Goal: Information Seeking & Learning: Learn about a topic

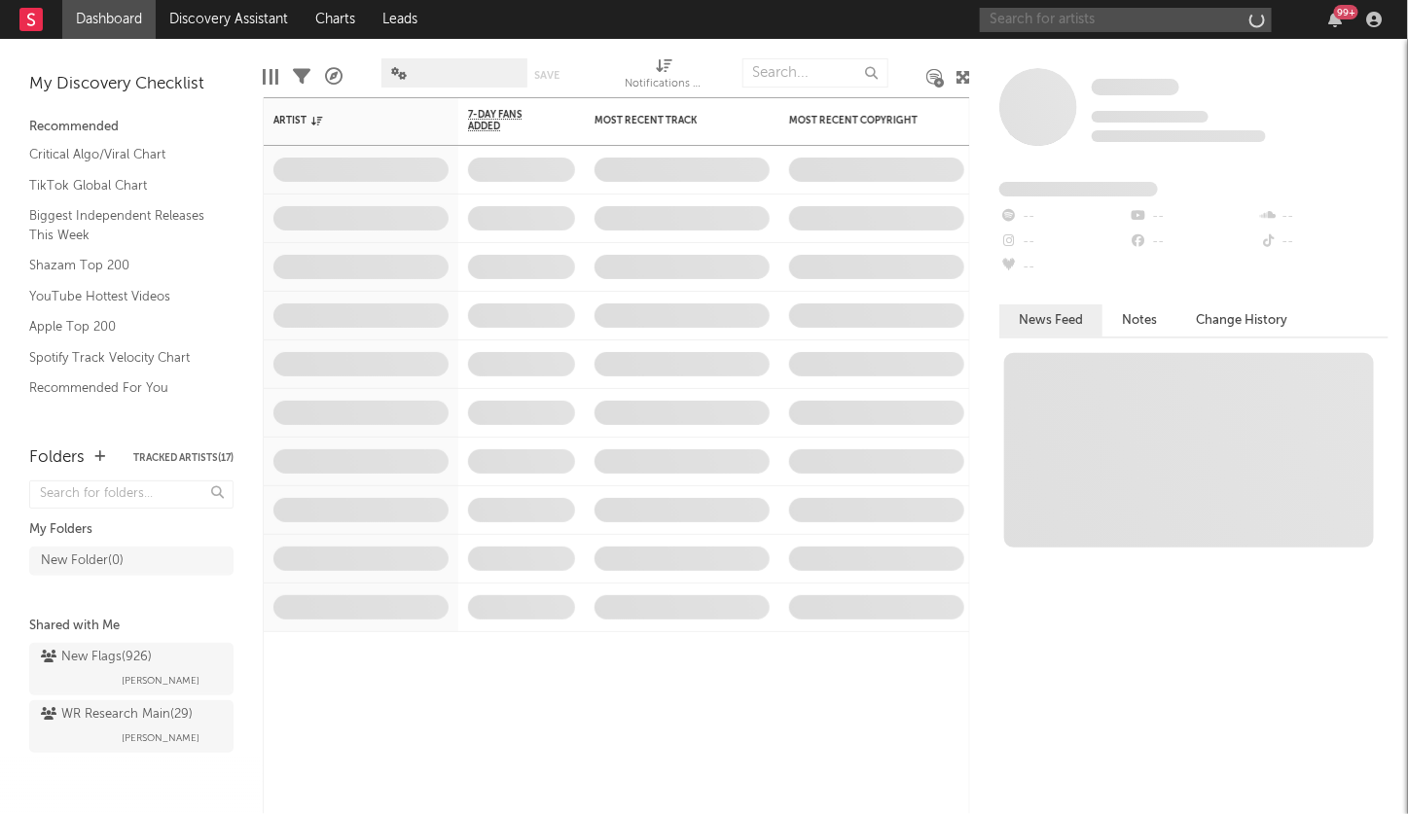
click at [1055, 23] on input "text" at bounding box center [1126, 20] width 292 height 24
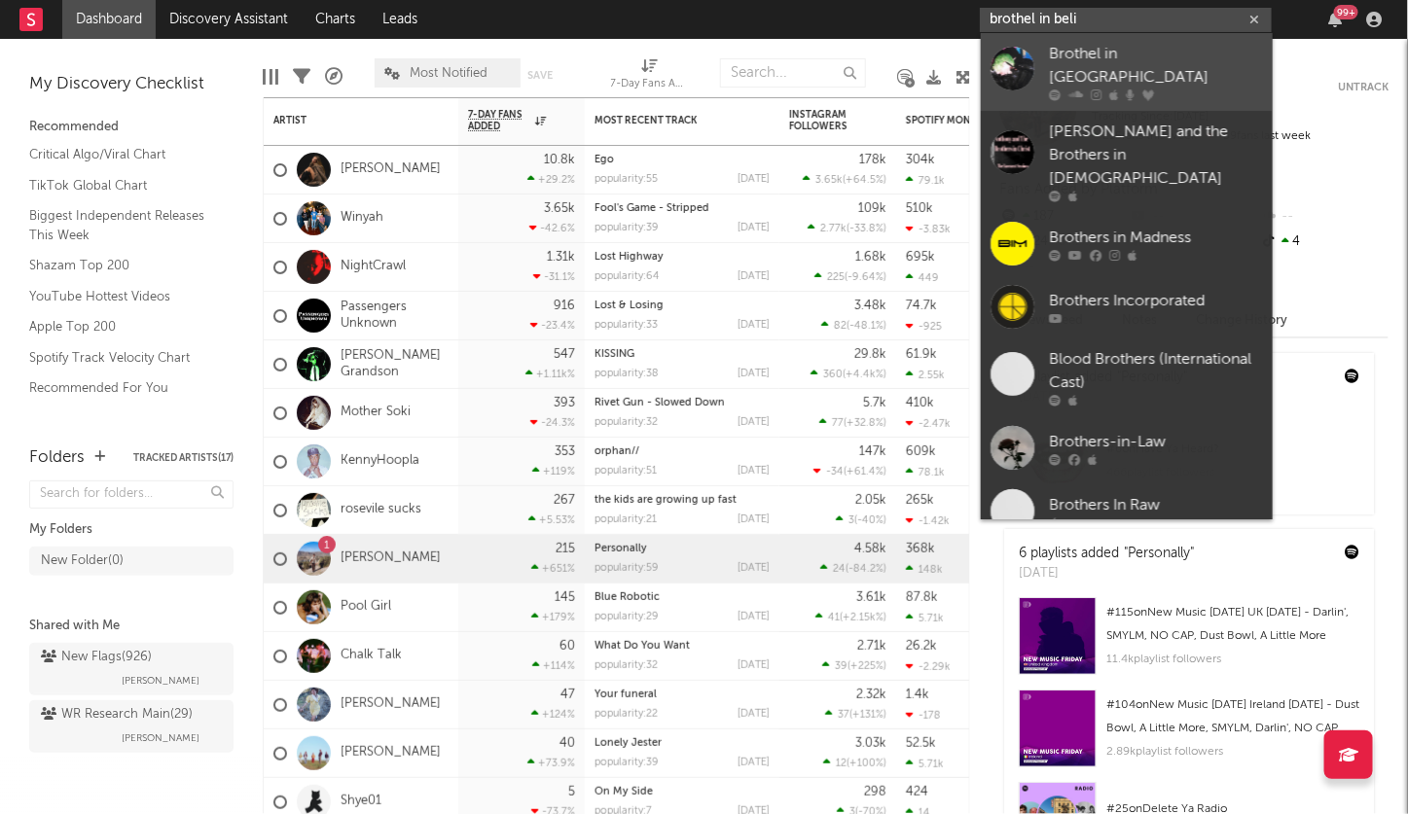
type input "brothel in beli"
click at [1055, 55] on div "Brothel in [GEOGRAPHIC_DATA]" at bounding box center [1156, 66] width 214 height 47
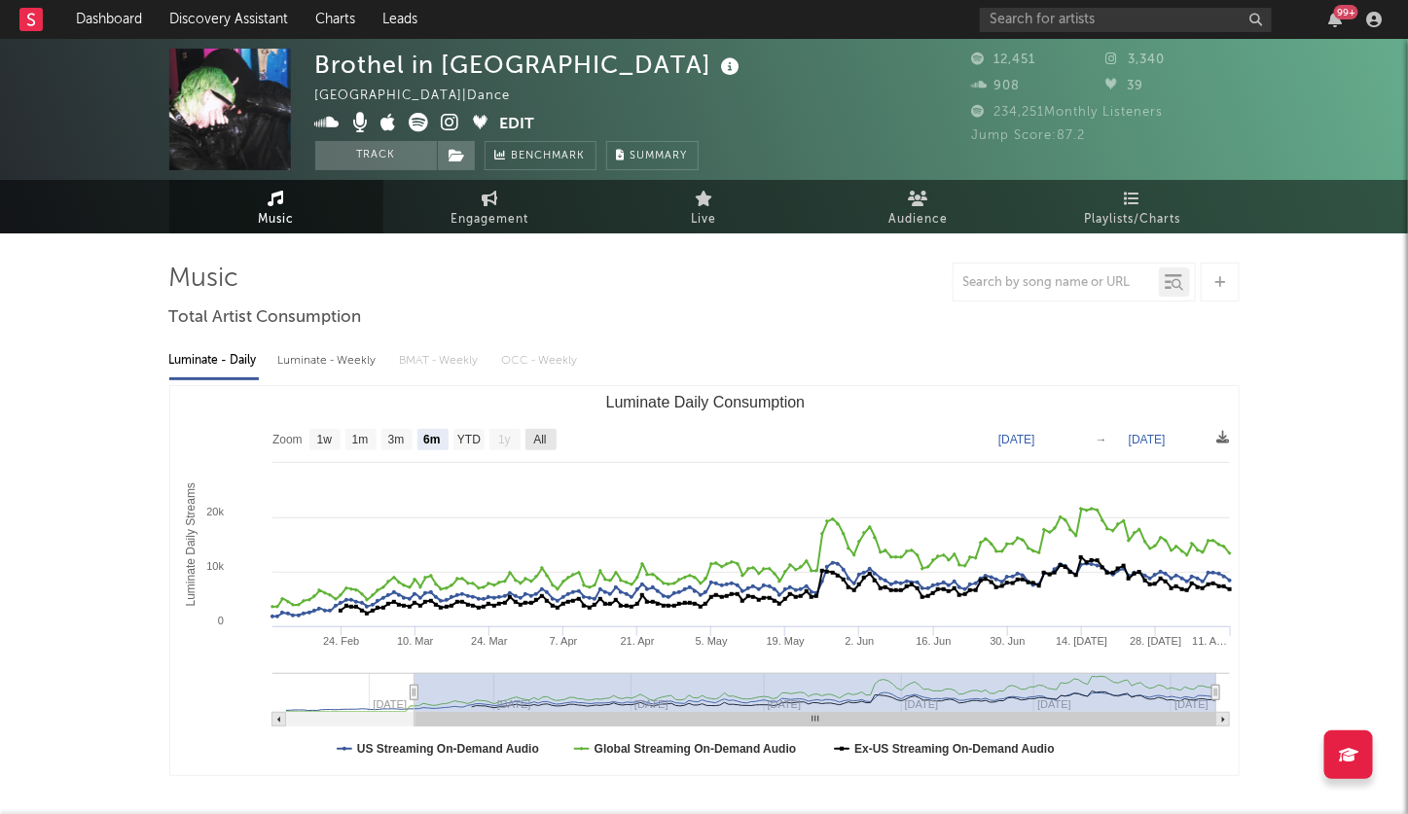
click at [549, 442] on rect "Luminate Daily Consumption" at bounding box center [540, 439] width 31 height 21
select select "All"
type input "[DATE]"
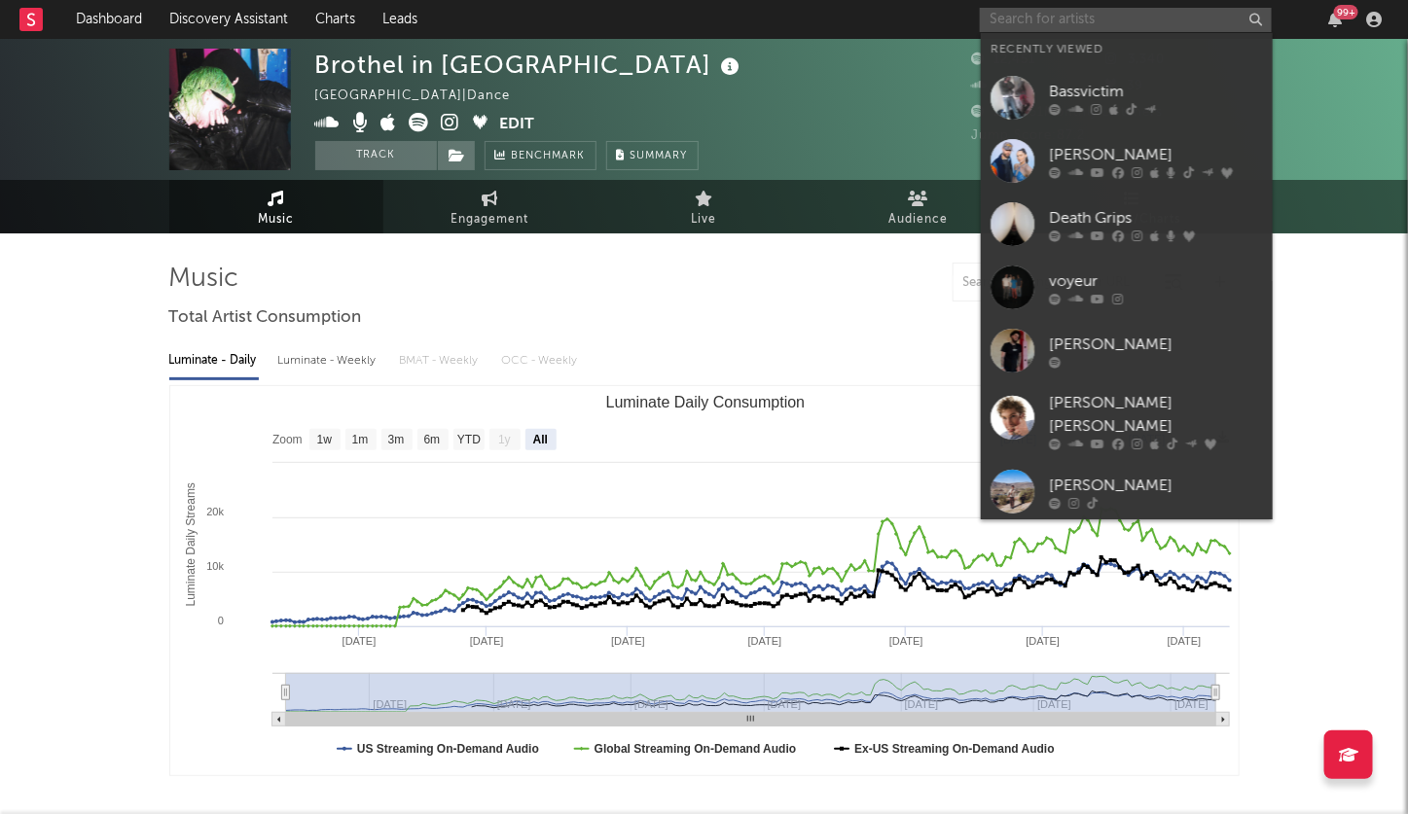
click at [1062, 19] on input "text" at bounding box center [1126, 20] width 292 height 24
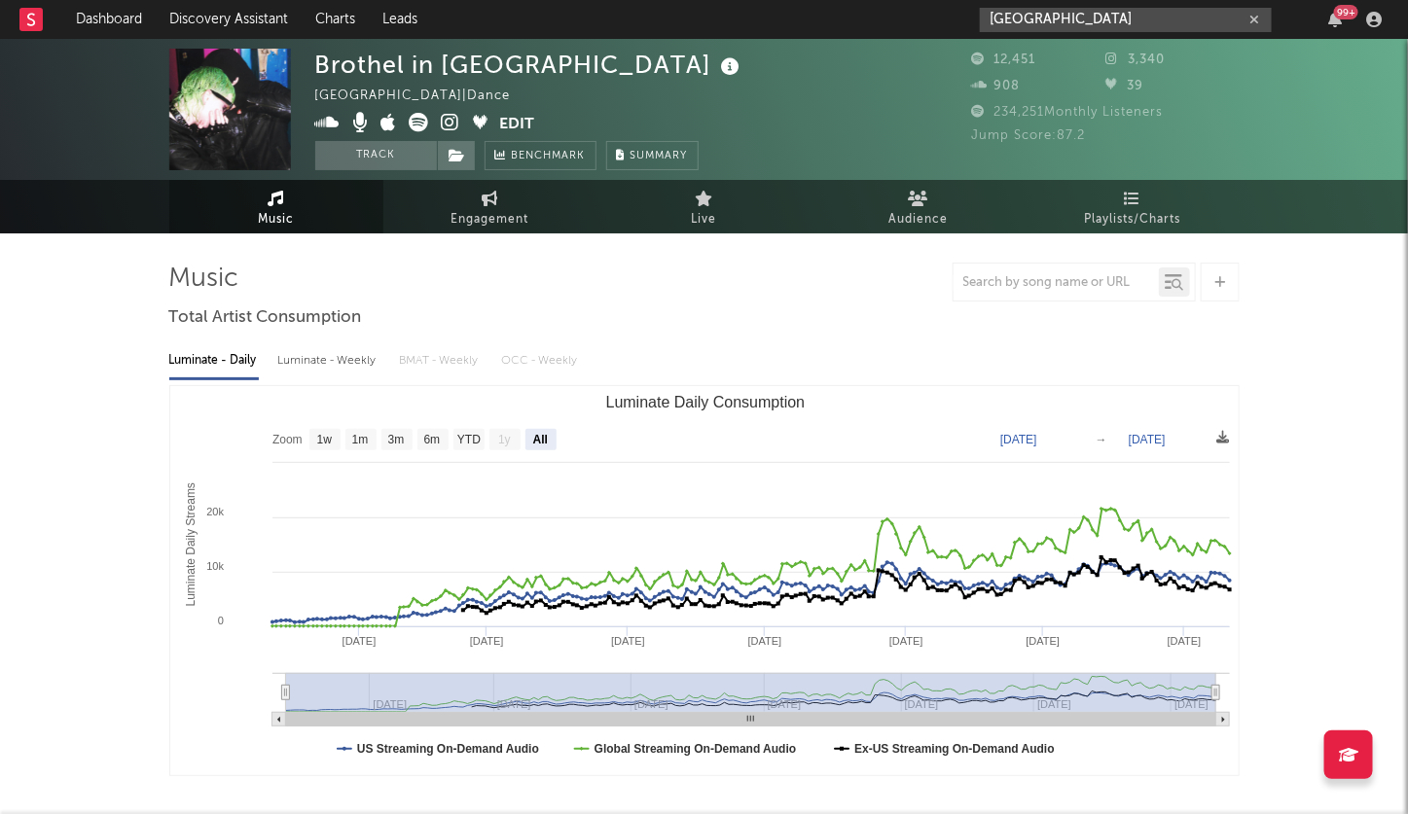
type input "[GEOGRAPHIC_DATA]"
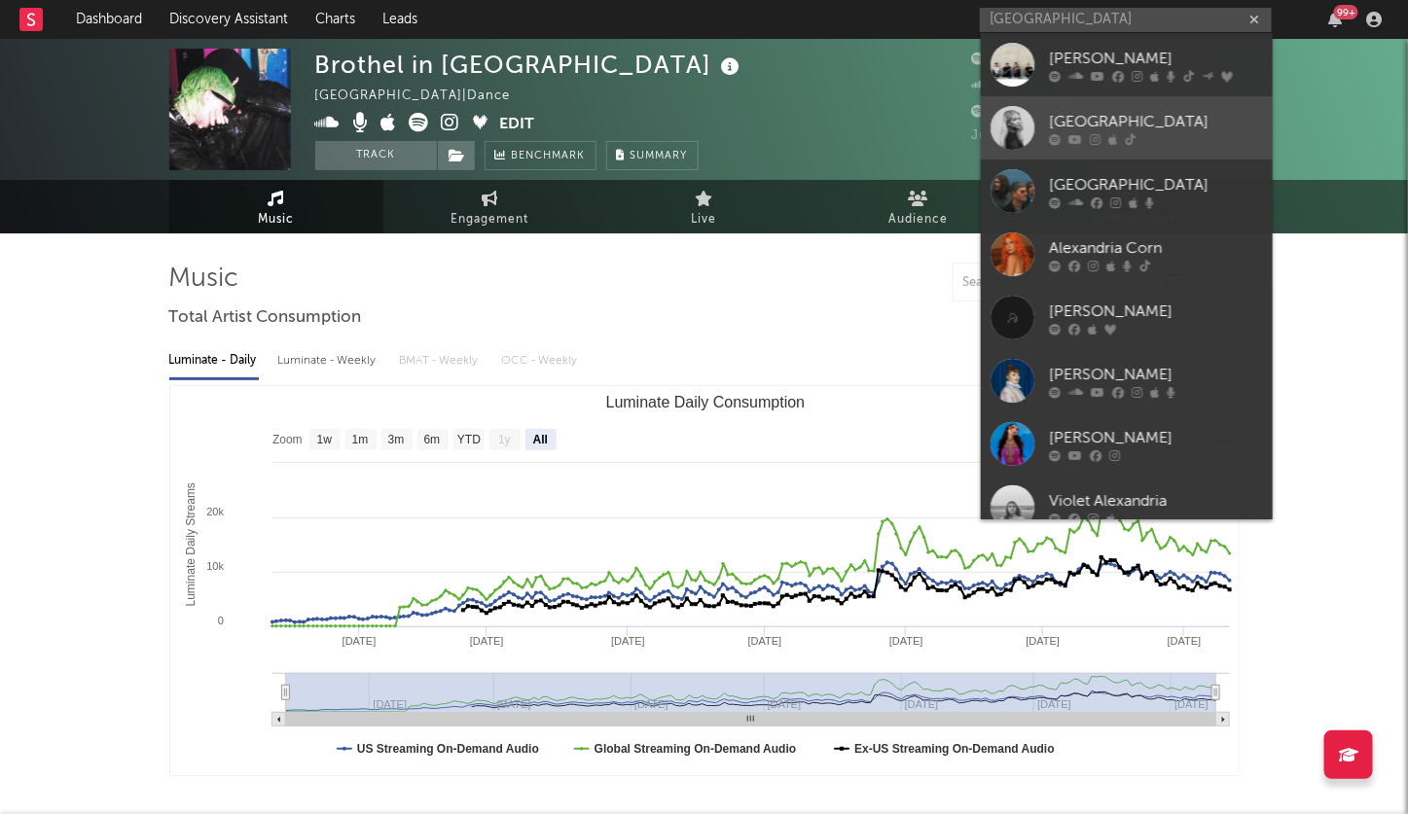
click at [1069, 138] on icon at bounding box center [1075, 139] width 14 height 12
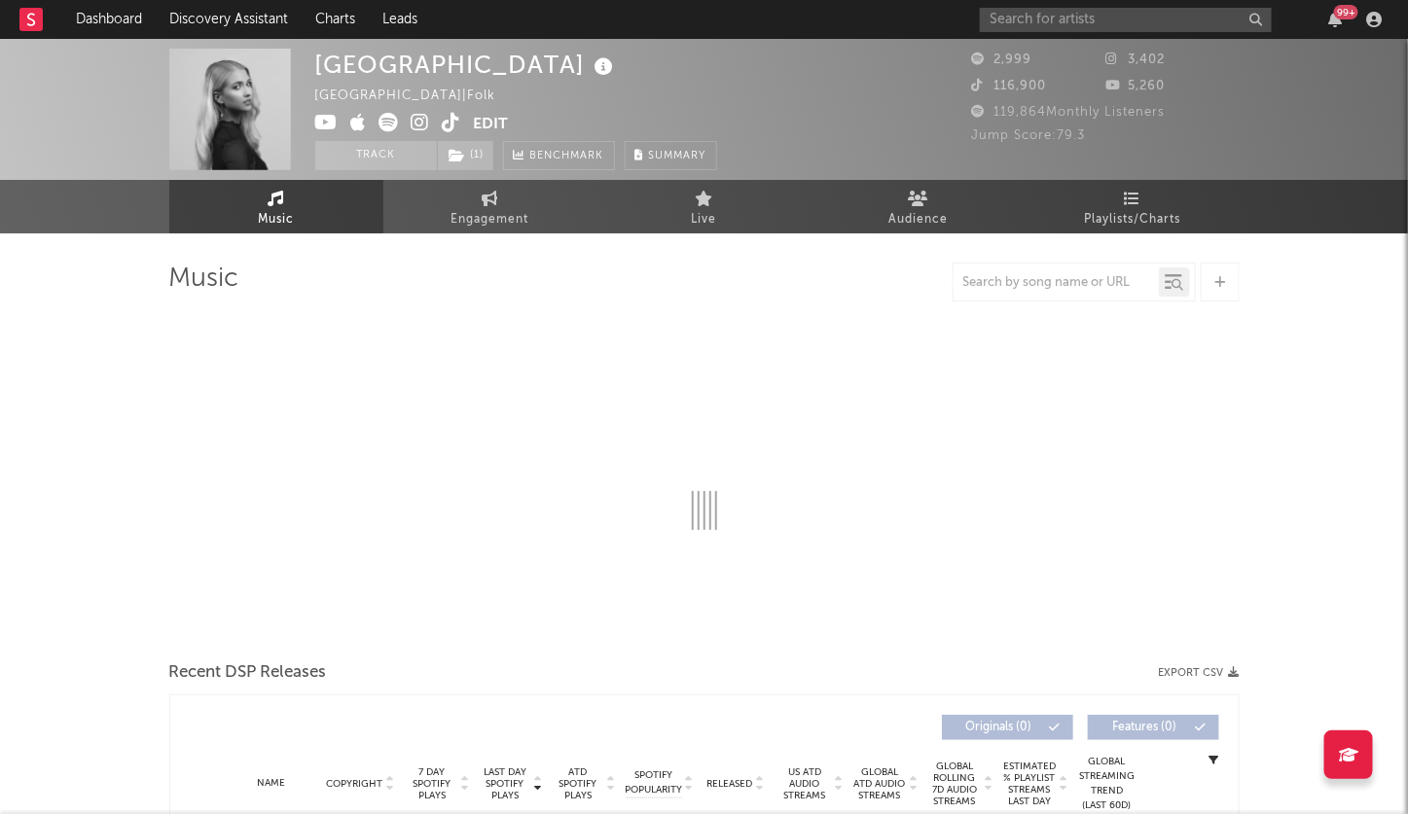
select select "1w"
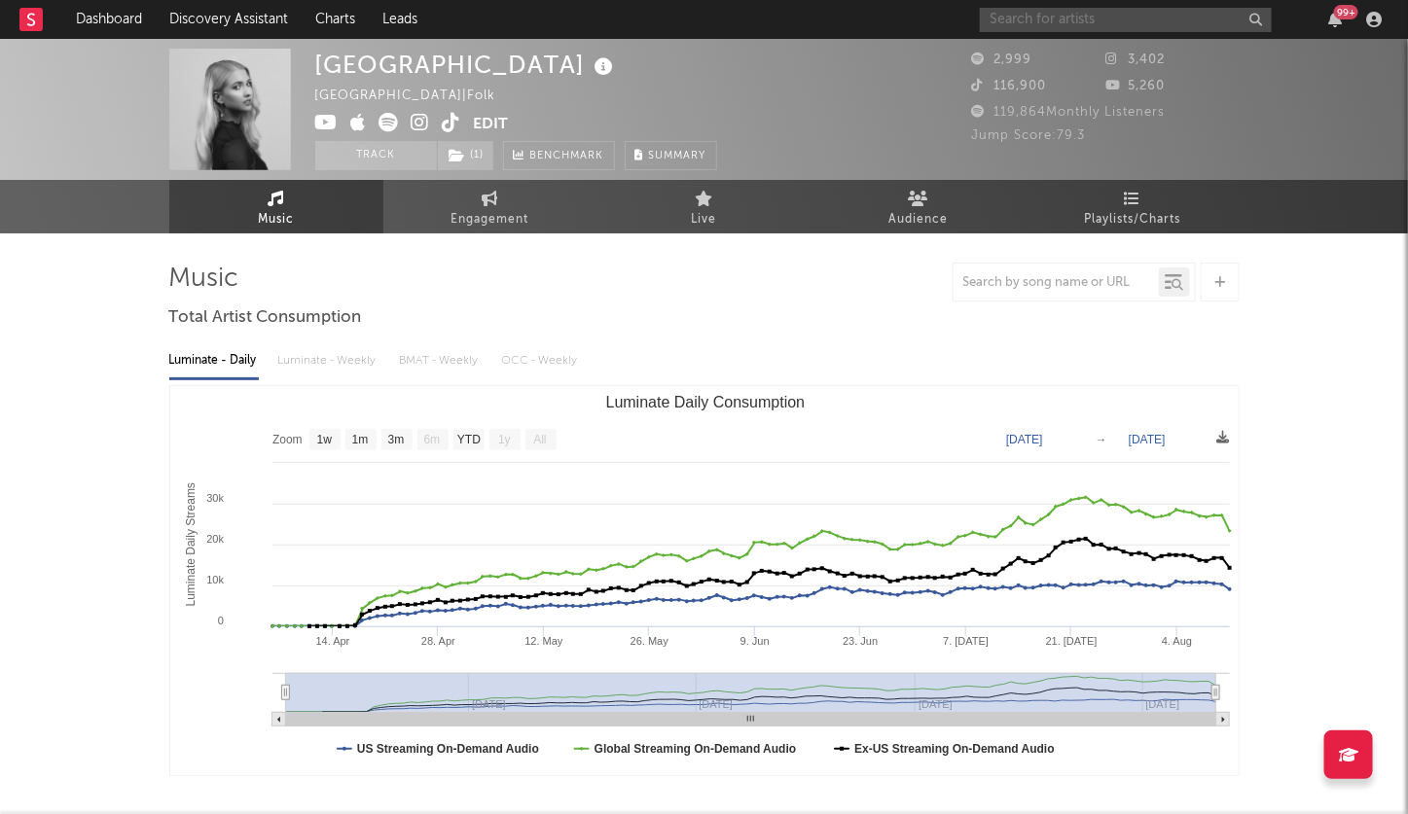
click at [1008, 15] on input "text" at bounding box center [1126, 20] width 292 height 24
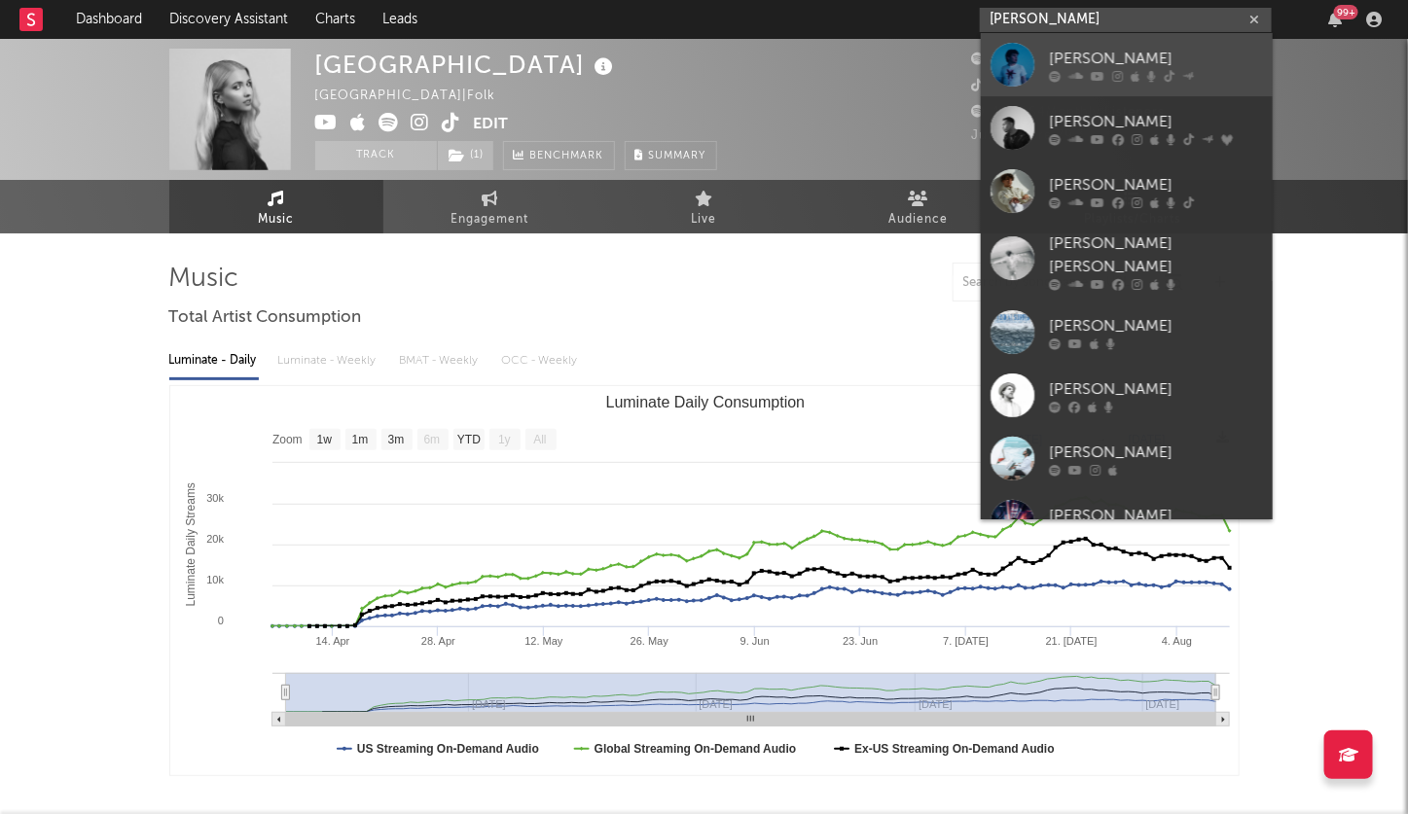
type input "[PERSON_NAME]"
click at [1066, 61] on div "[PERSON_NAME]" at bounding box center [1156, 58] width 214 height 23
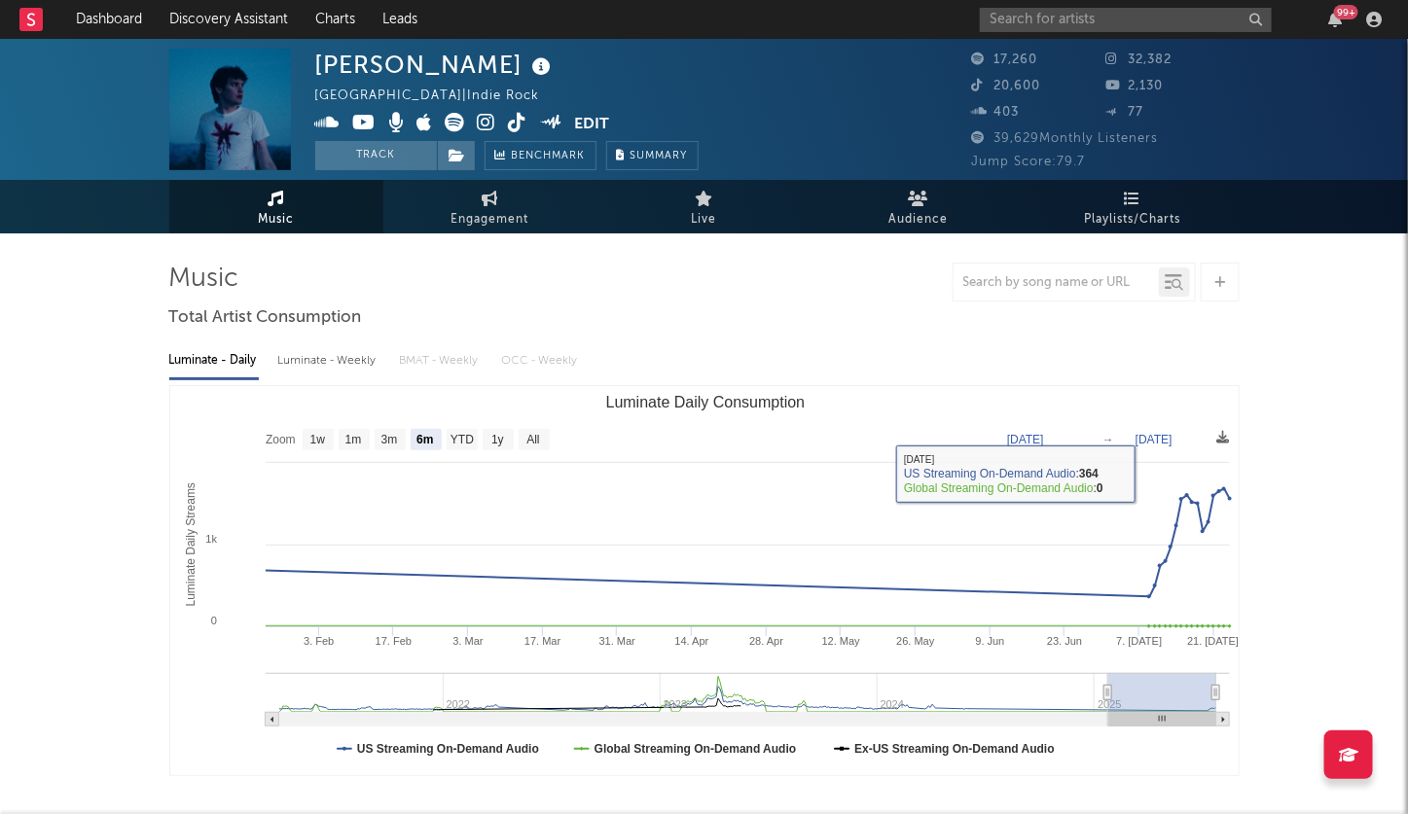
click at [566, 429] on rect "Luminate Daily Consumption" at bounding box center [704, 580] width 1069 height 389
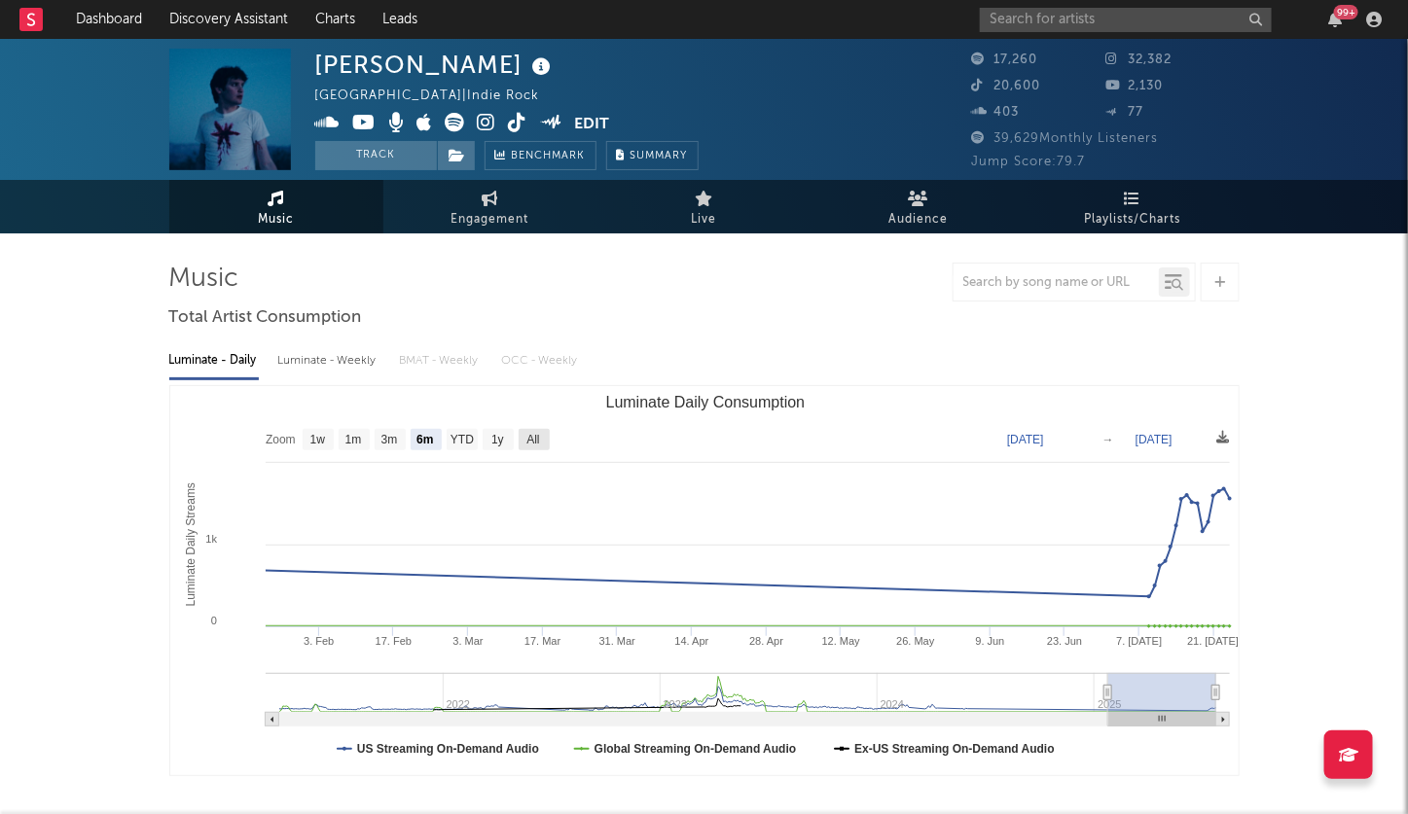
click at [538, 436] on text "All" at bounding box center [532, 441] width 13 height 14
select select "All"
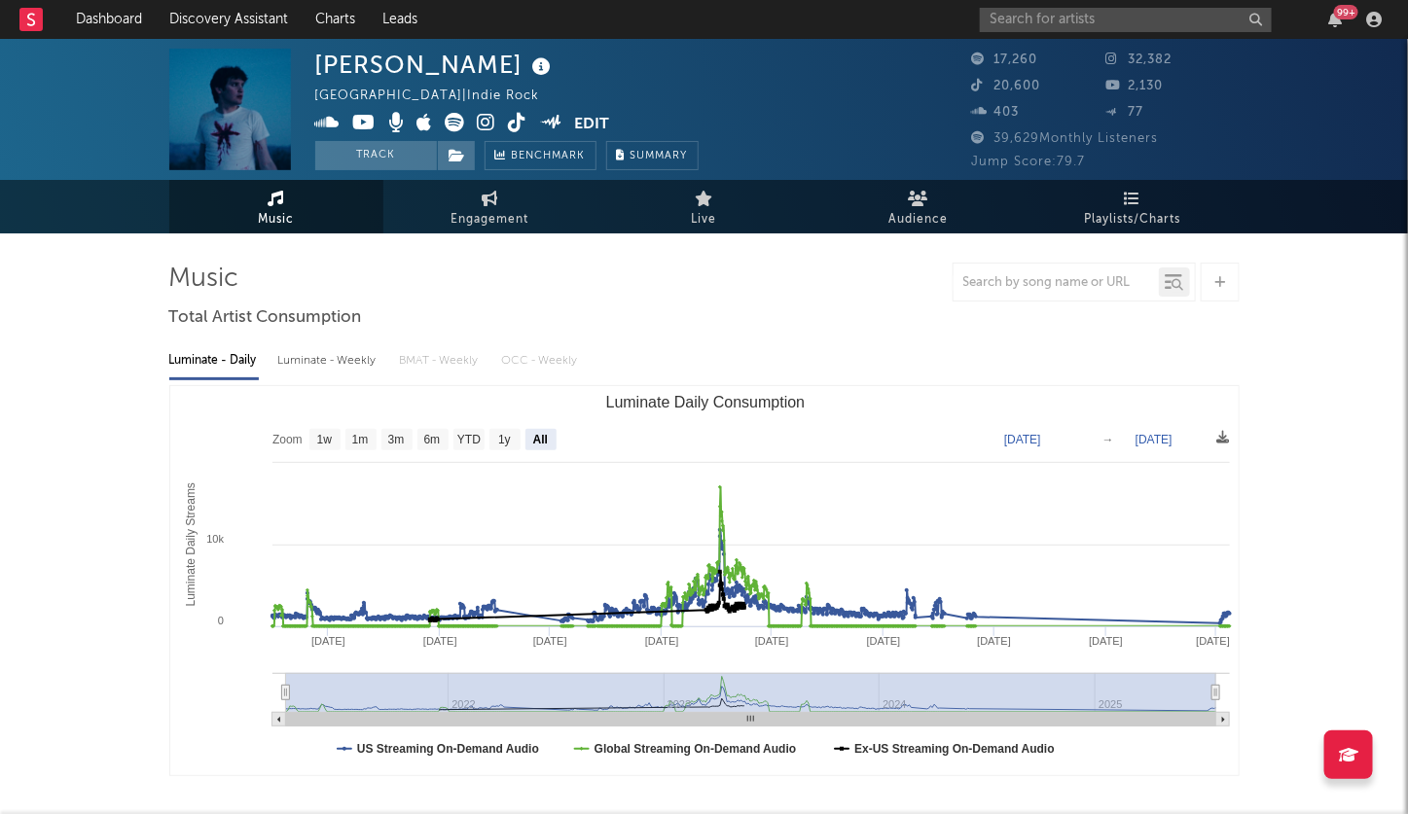
click at [534, 73] on div "[PERSON_NAME] [GEOGRAPHIC_DATA] | Indie Rock Edit Track Benchmark Summary" at bounding box center [506, 110] width 383 height 122
click at [483, 122] on icon at bounding box center [487, 122] width 18 height 19
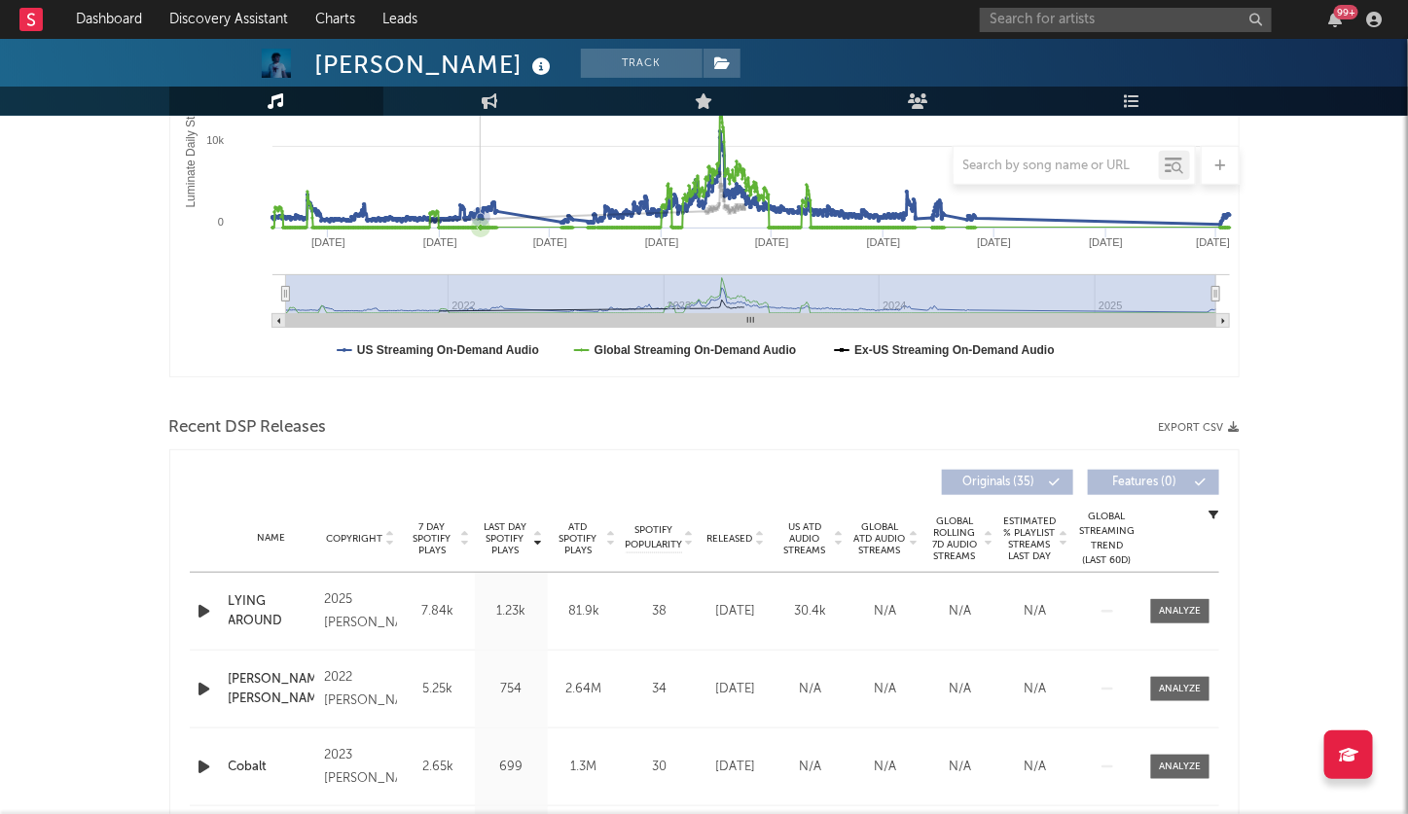
scroll to position [576, 0]
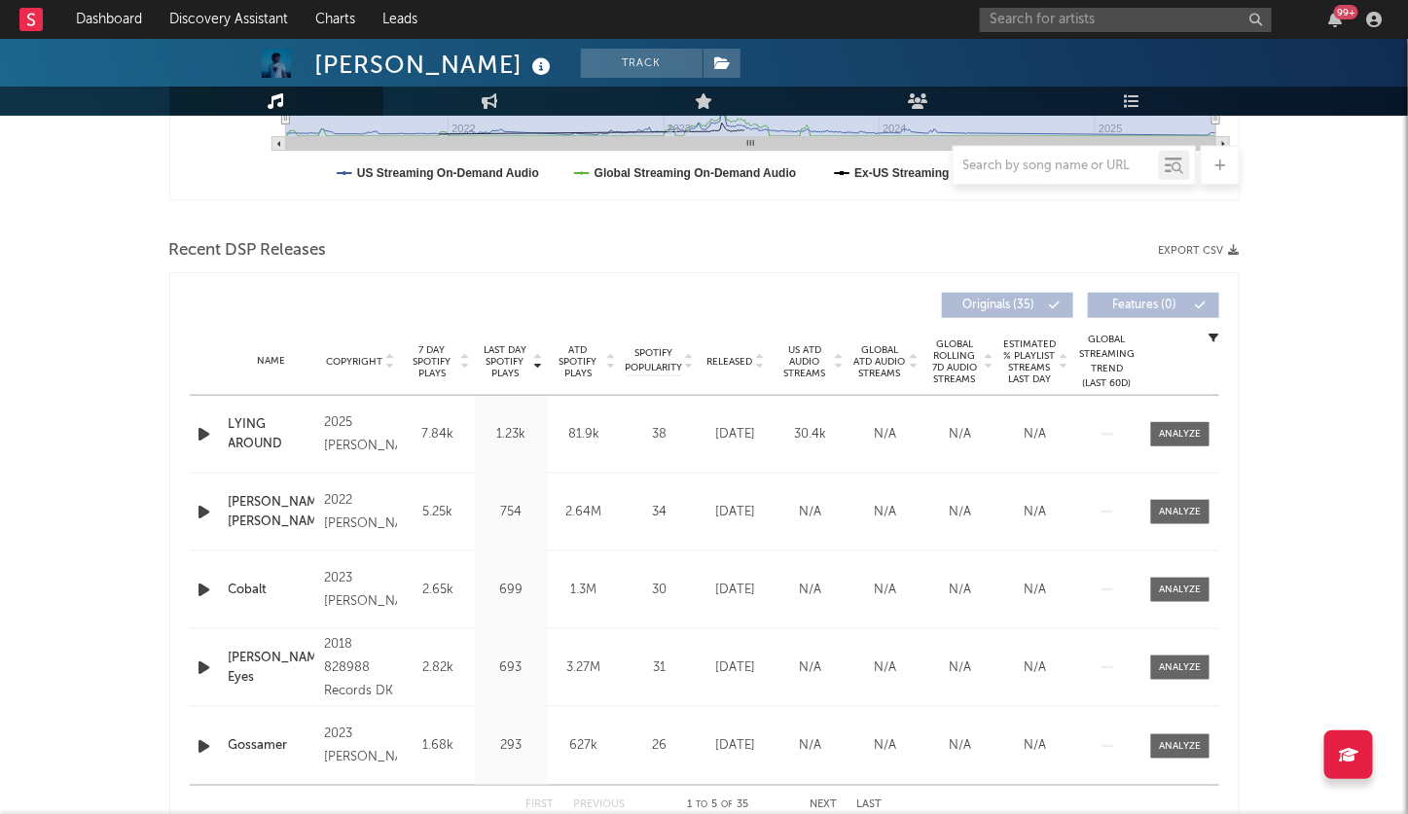
click at [763, 362] on icon at bounding box center [760, 366] width 10 height 8
click at [763, 357] on icon at bounding box center [760, 358] width 10 height 8
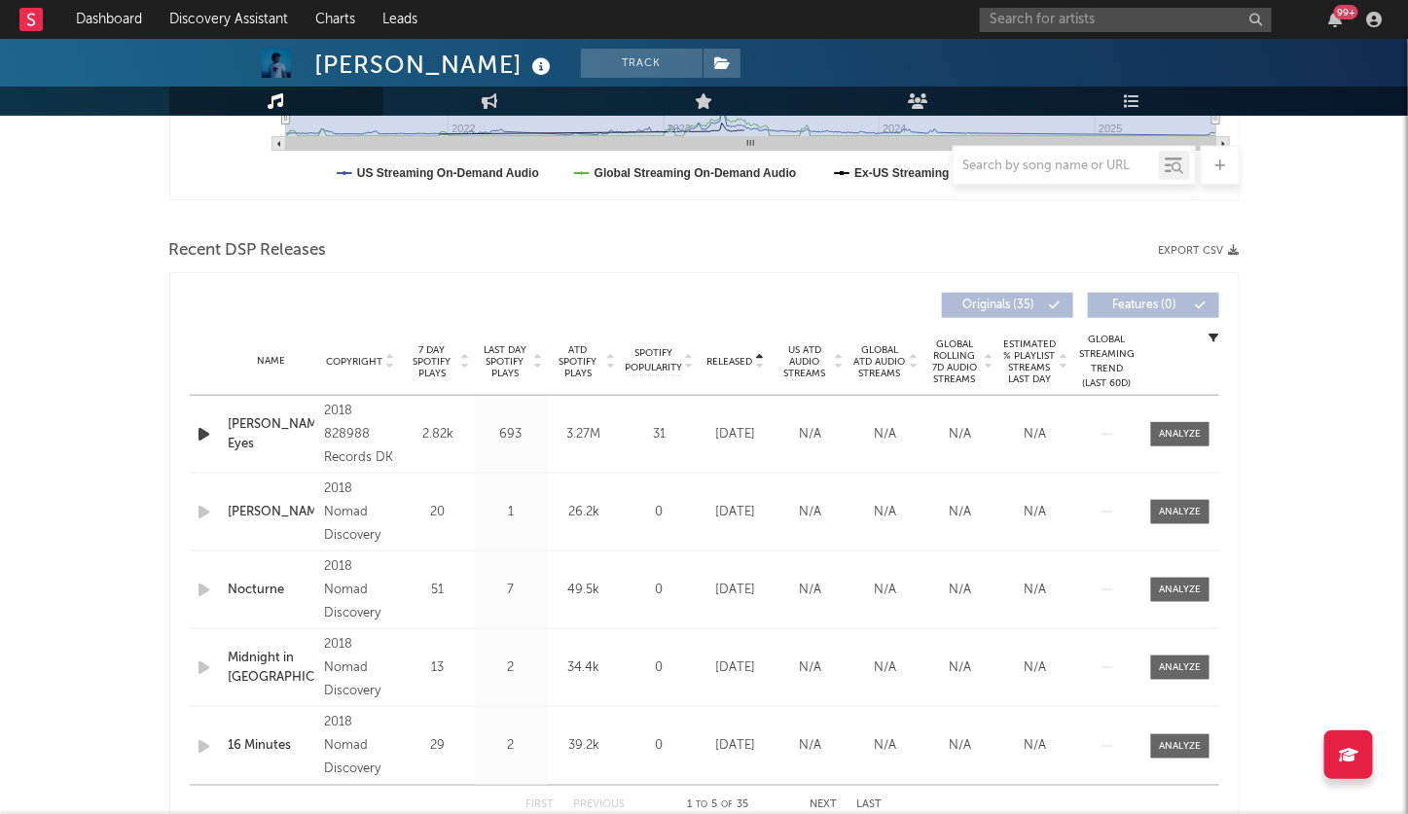
click at [763, 362] on icon at bounding box center [760, 366] width 10 height 8
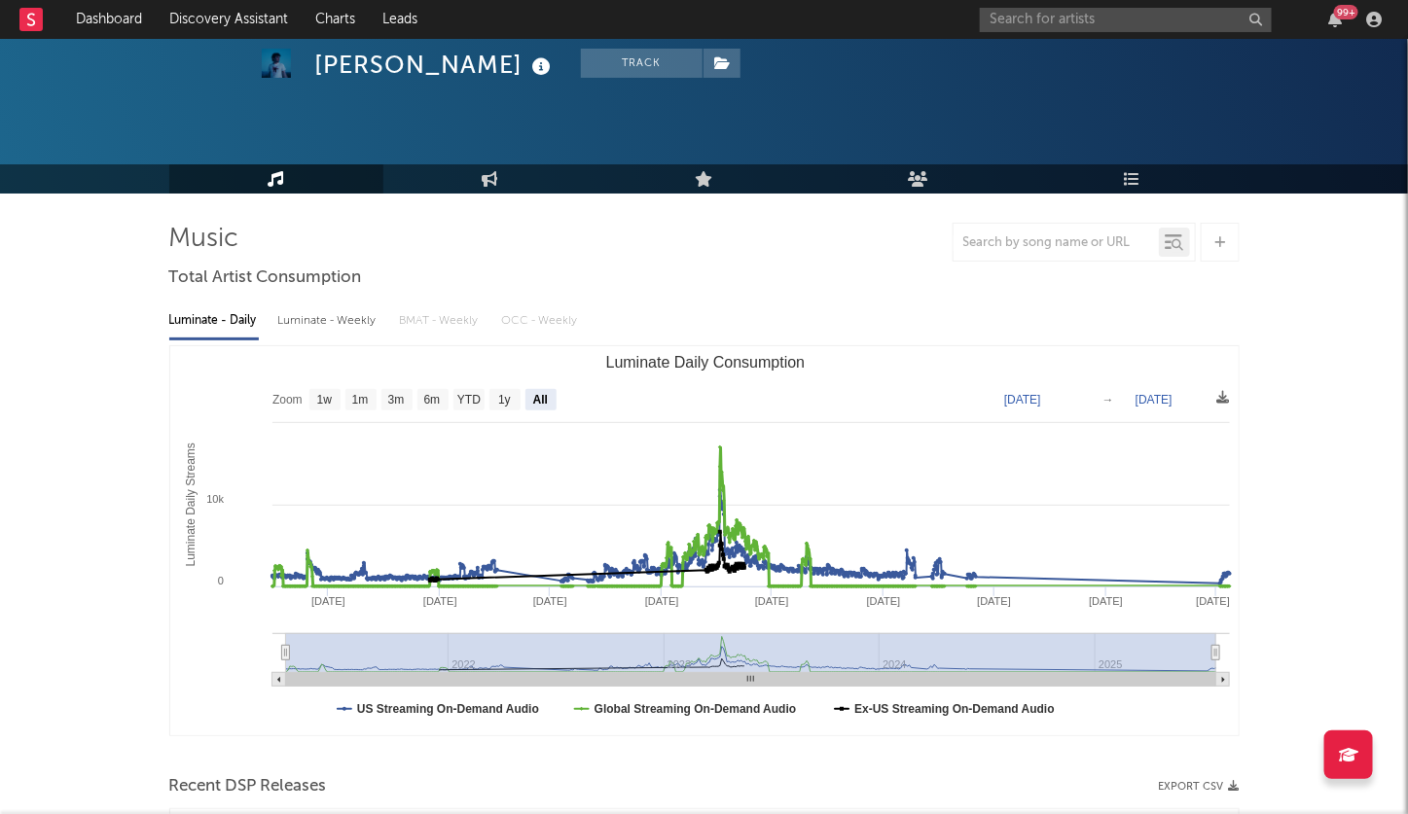
scroll to position [0, 0]
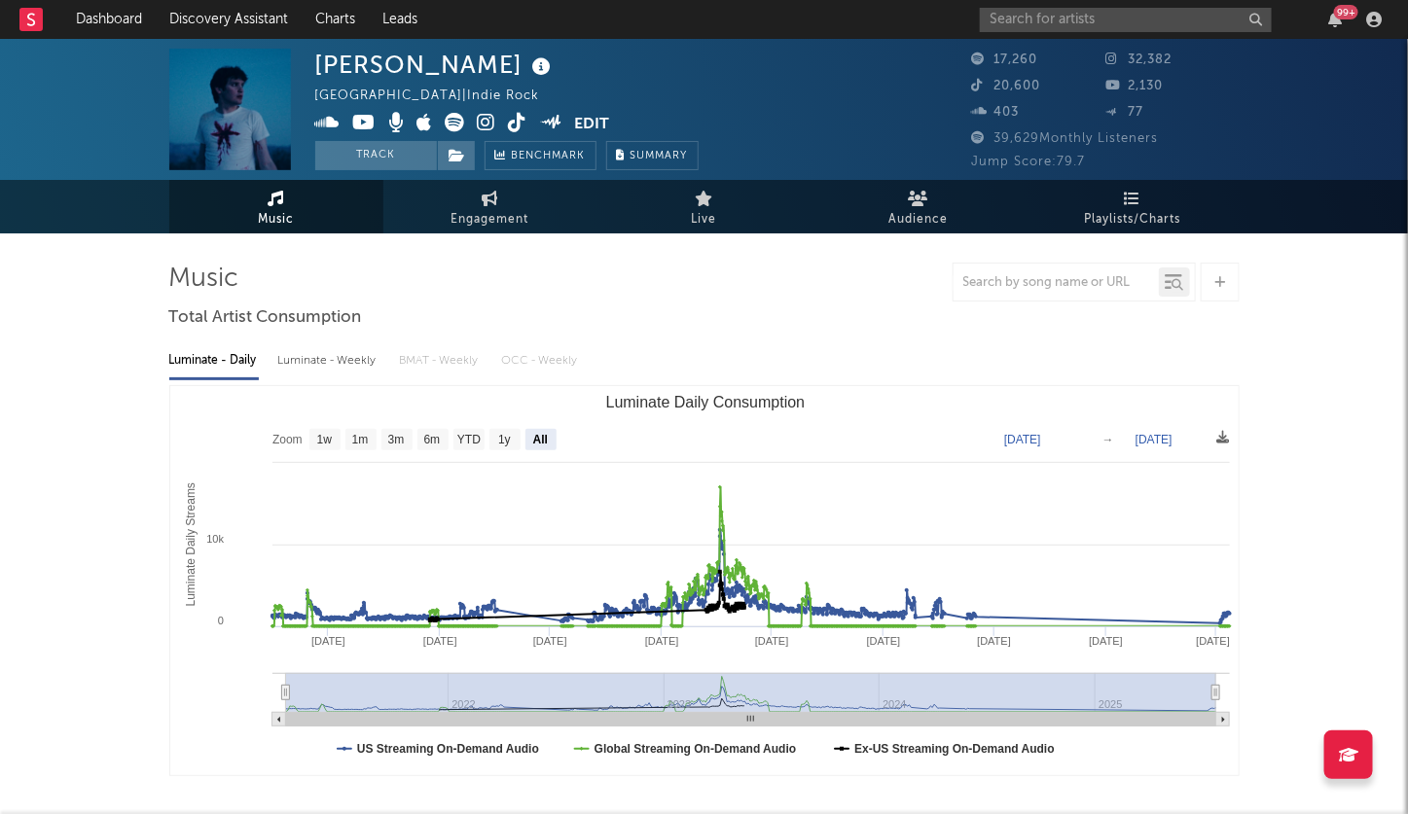
click at [487, 126] on icon at bounding box center [487, 122] width 18 height 19
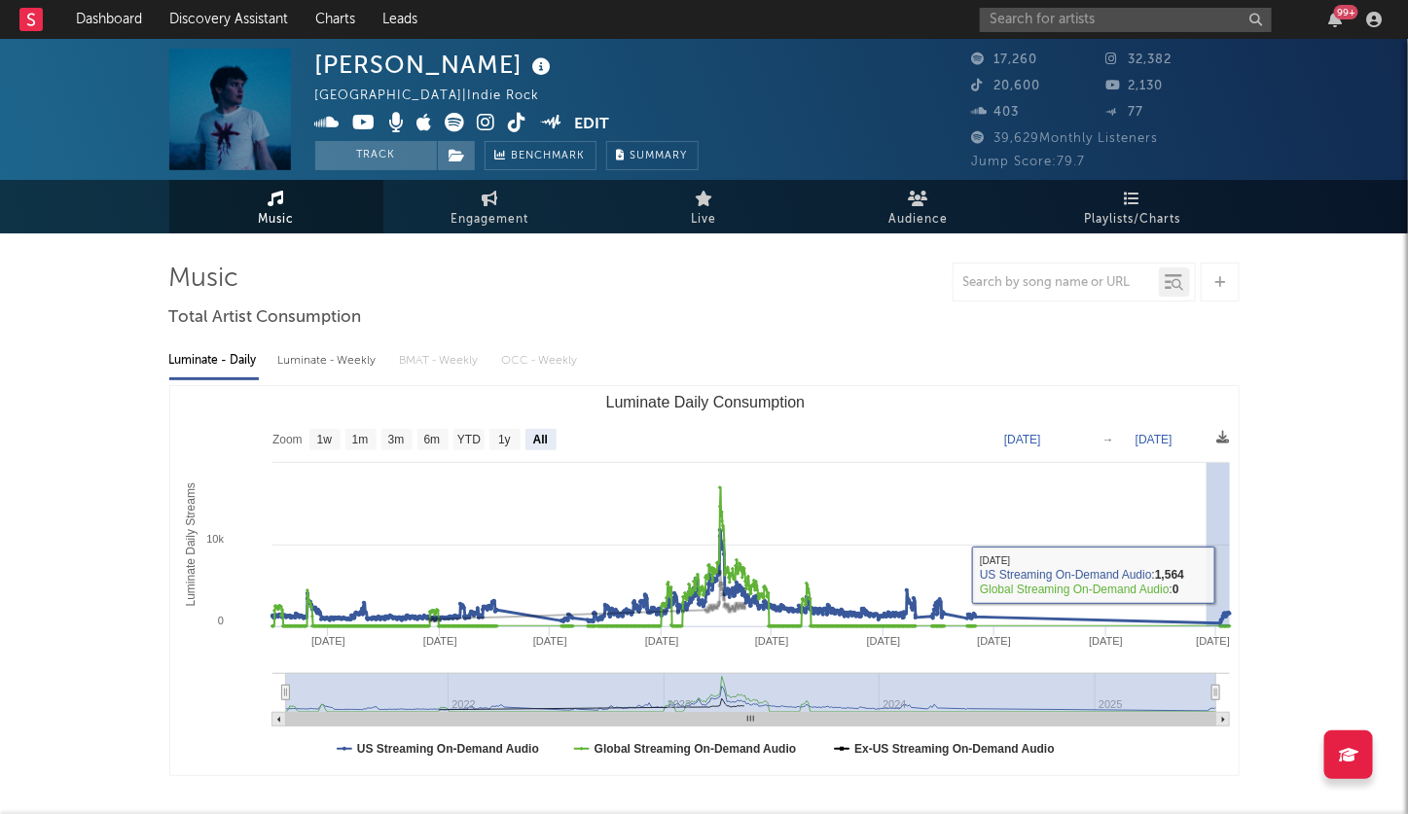
drag, startPoint x: 1206, startPoint y: 575, endPoint x: 1236, endPoint y: 575, distance: 30.2
click at [1236, 575] on rect "Luminate Daily Consumption" at bounding box center [704, 580] width 1069 height 389
type input "[DATE]"
